Goal: Information Seeking & Learning: Learn about a topic

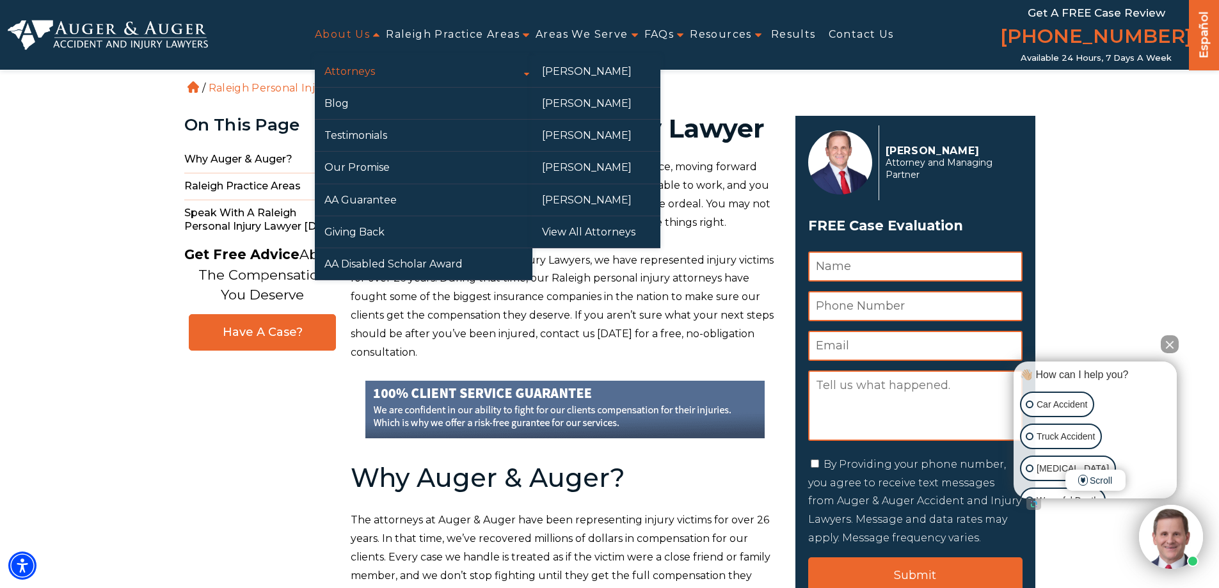
click at [347, 68] on link "Attorneys" at bounding box center [424, 71] width 218 height 31
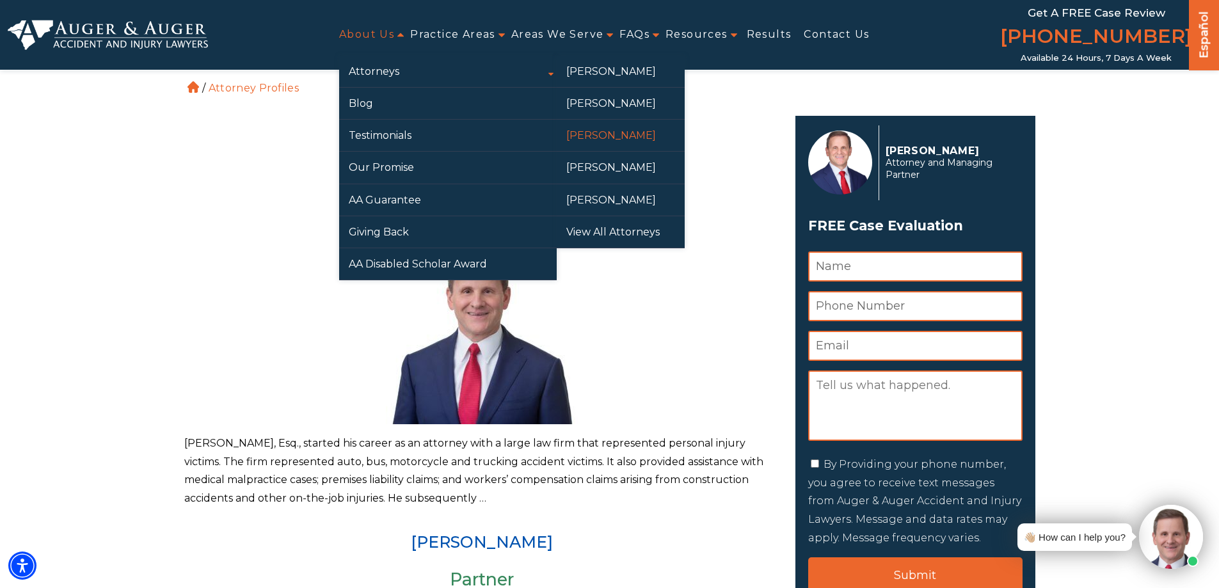
click at [597, 133] on link "[PERSON_NAME]" at bounding box center [621, 135] width 128 height 31
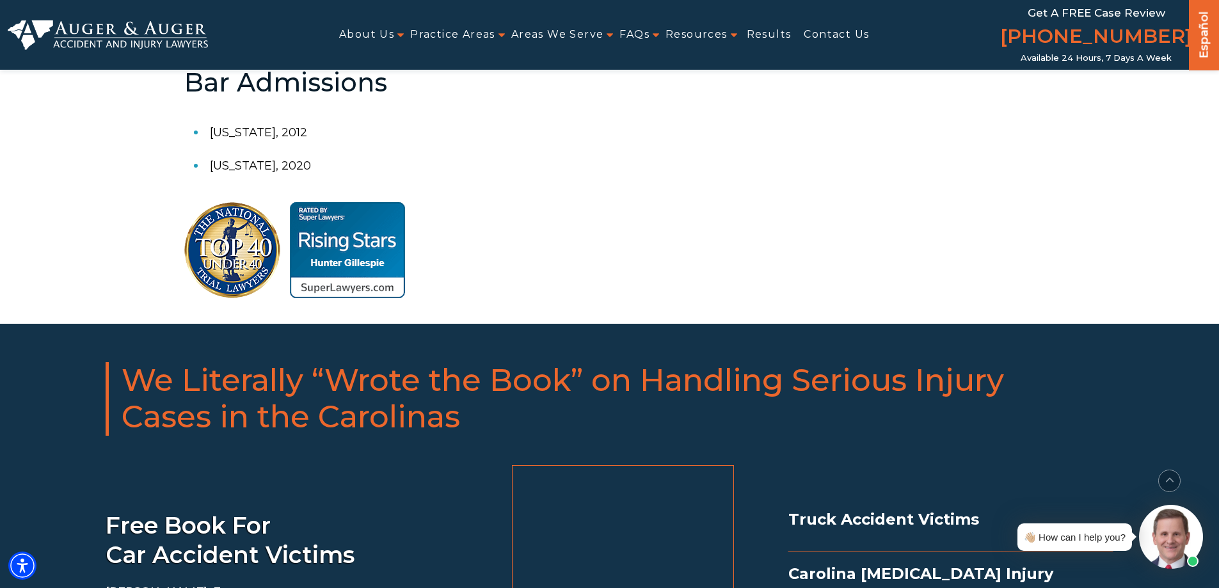
scroll to position [704, 0]
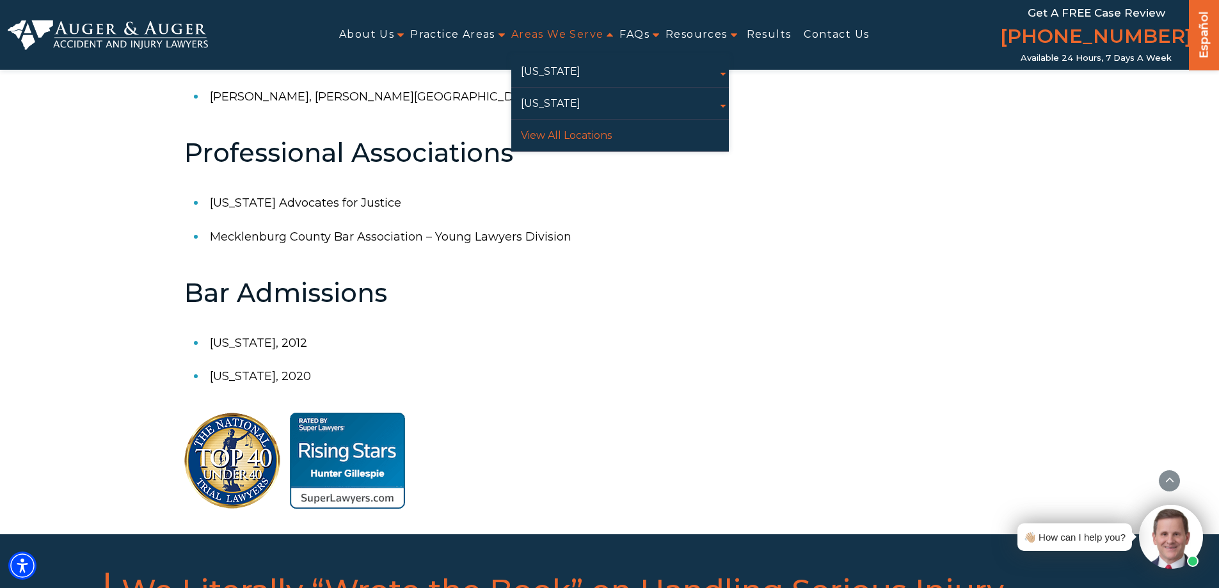
click at [566, 132] on link "View All Locations" at bounding box center [620, 135] width 218 height 31
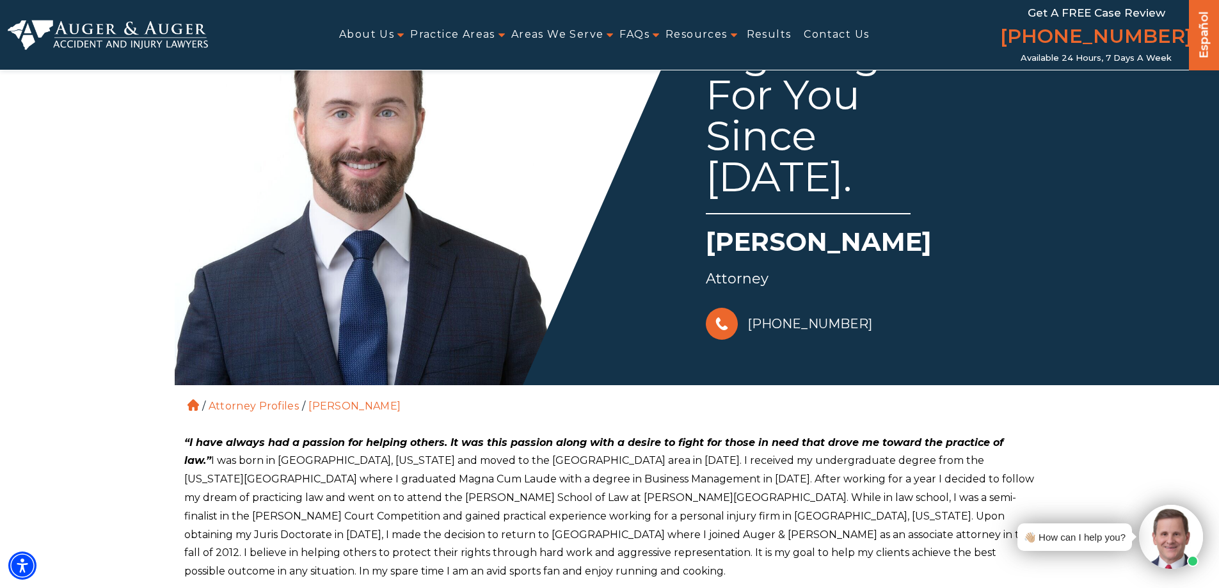
scroll to position [0, 0]
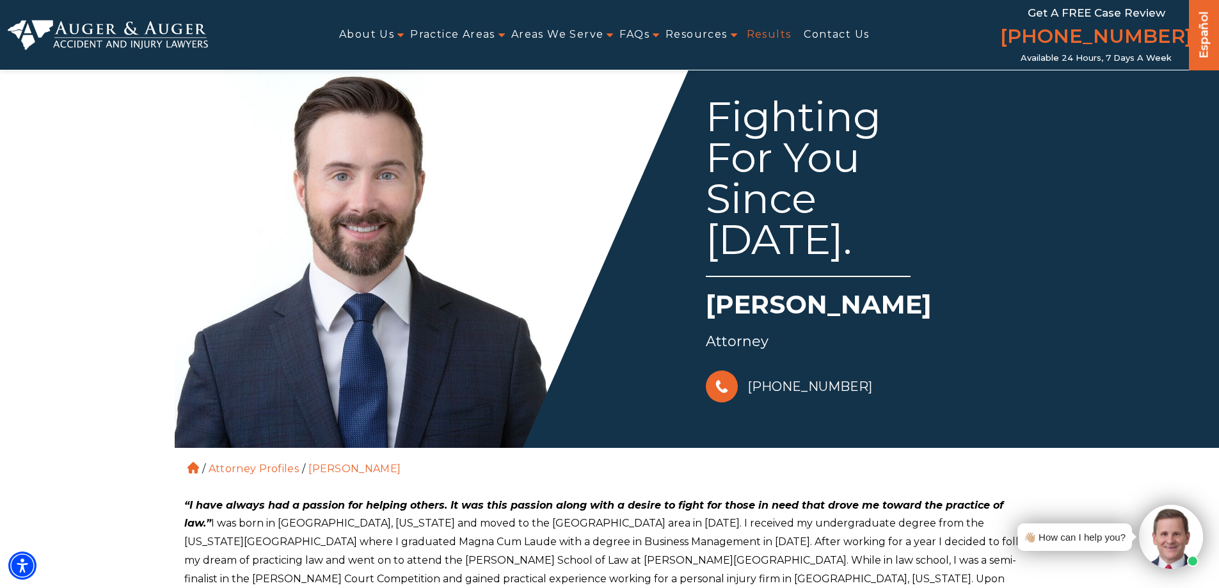
click at [773, 35] on link "Results" at bounding box center [769, 34] width 45 height 29
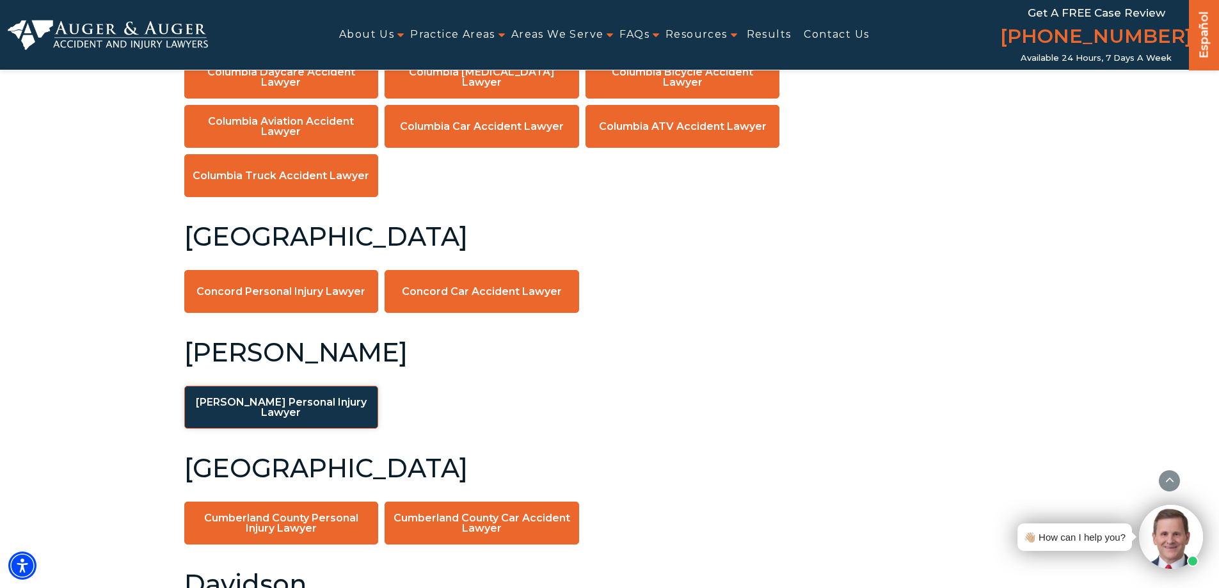
scroll to position [3711, 0]
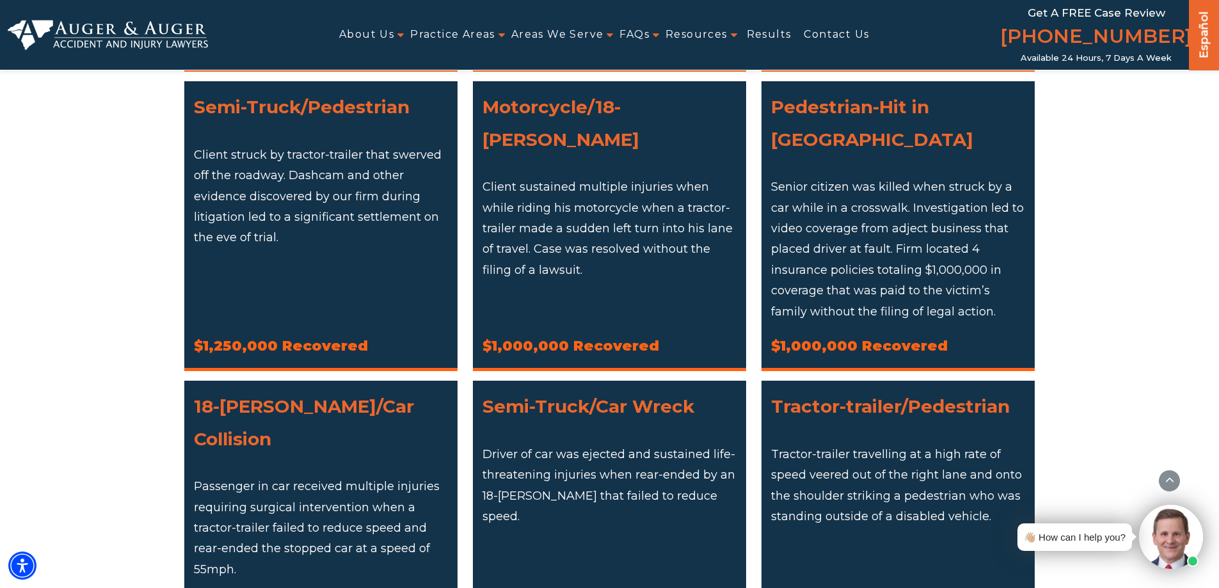
scroll to position [384, 0]
